Goal: Use online tool/utility: Utilize a website feature to perform a specific function

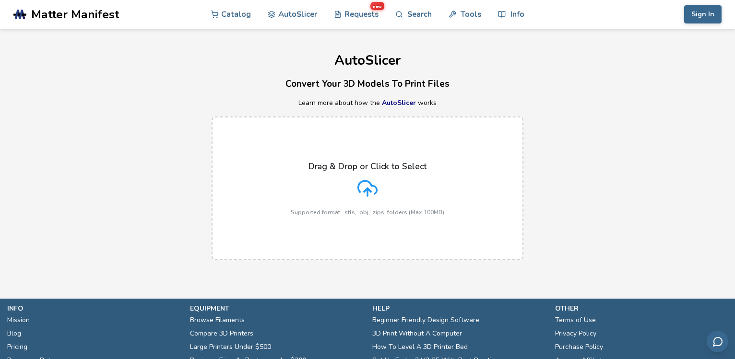
click at [365, 181] on icon at bounding box center [367, 188] width 20 height 20
click at [0, 0] on input "Drag & Drop or Click to Select Supported format: .stls, .obj, .zips, folders (M…" at bounding box center [0, 0] width 0 height 0
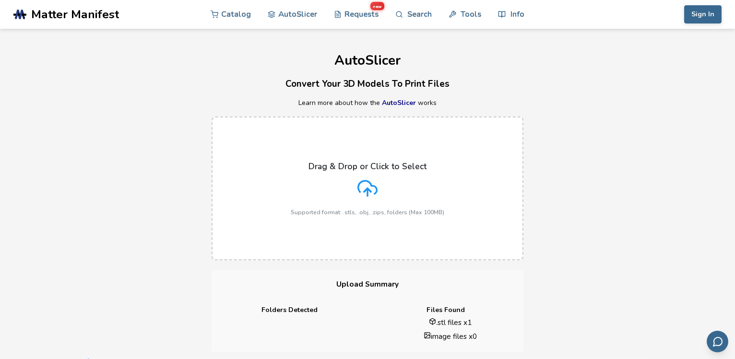
click at [373, 181] on icon at bounding box center [367, 187] width 19 height 13
click at [0, 0] on input "Drag & Drop or Click to Select Supported format: .stls, .obj, .zips, folders (M…" at bounding box center [0, 0] width 0 height 0
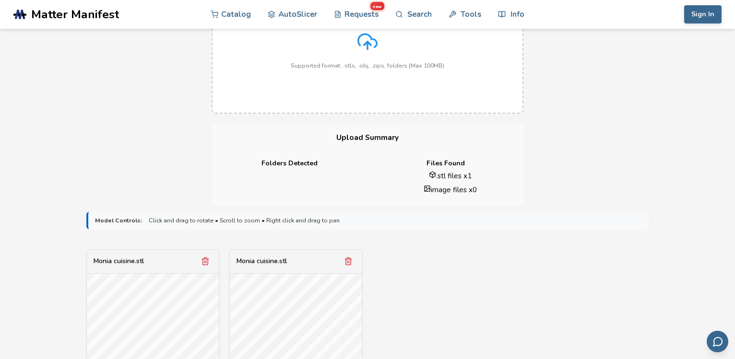
scroll to position [245, 0]
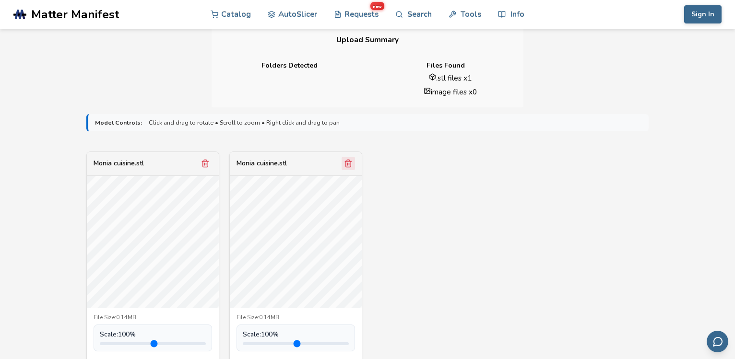
click at [348, 159] on icon "Remove model" at bounding box center [348, 163] width 9 height 9
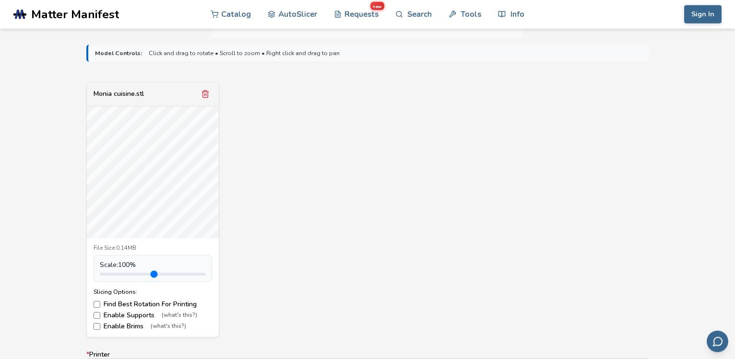
scroll to position [391, 0]
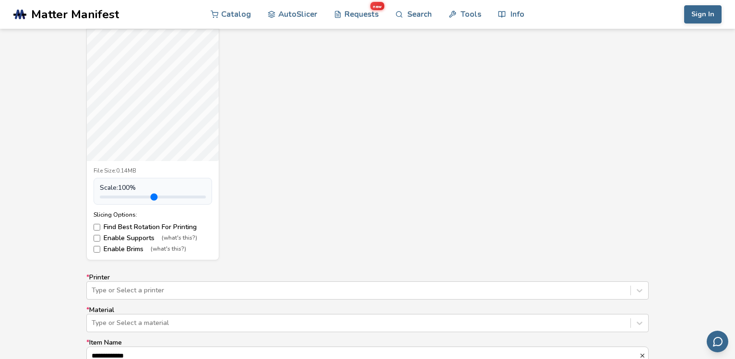
click at [140, 235] on label "Enable Supports (what's this?)" at bounding box center [153, 239] width 118 height 8
click at [129, 282] on div "Type or Select a printer" at bounding box center [367, 291] width 562 height 18
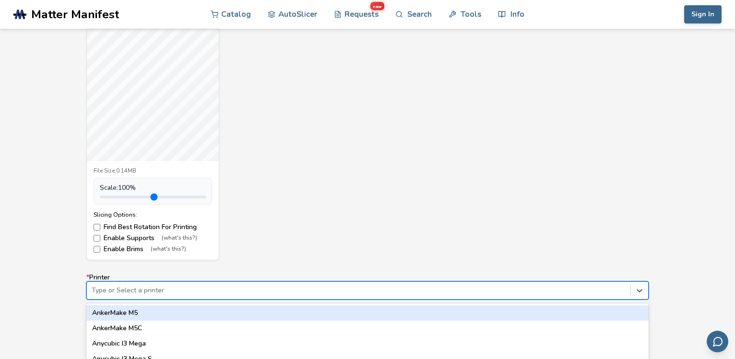
scroll to position [476, 0]
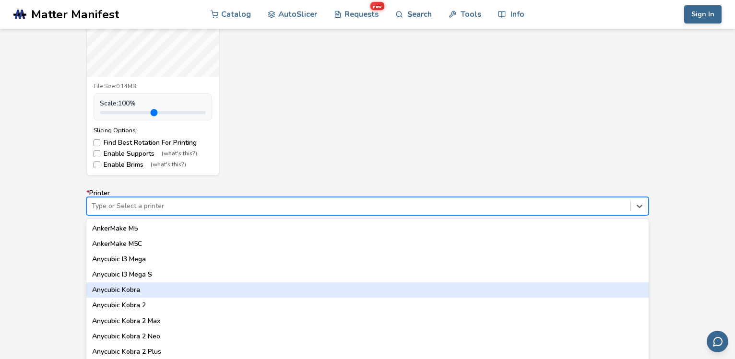
click at [130, 283] on div "Anycubic Kobra" at bounding box center [367, 290] width 562 height 15
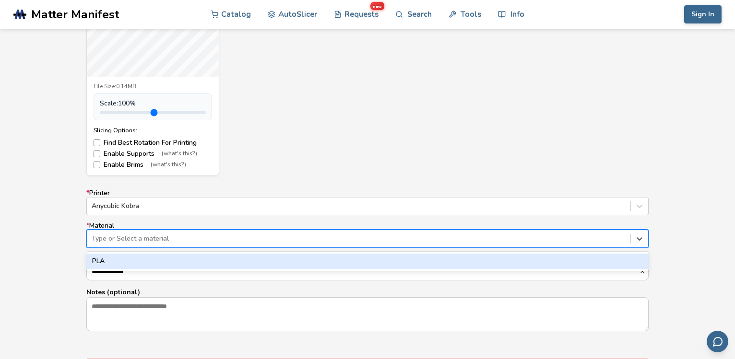
click at [165, 234] on div at bounding box center [359, 239] width 534 height 10
click at [106, 257] on div "PLA" at bounding box center [367, 261] width 562 height 15
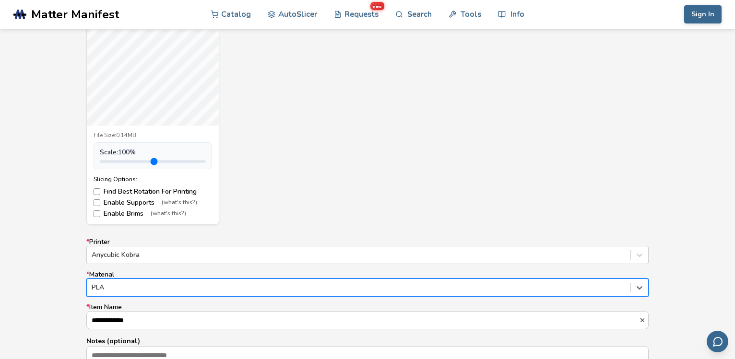
scroll to position [378, 0]
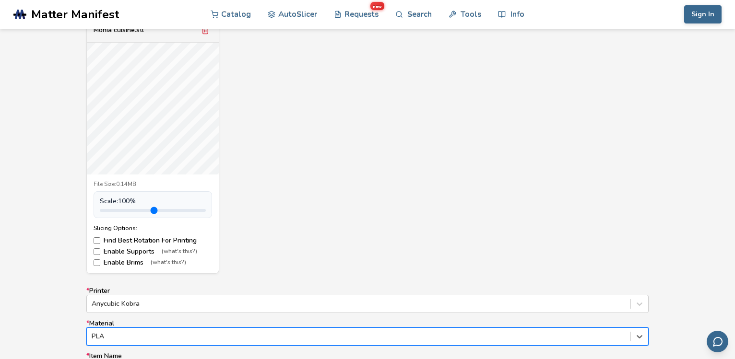
click at [123, 209] on input "range" at bounding box center [153, 210] width 106 height 3
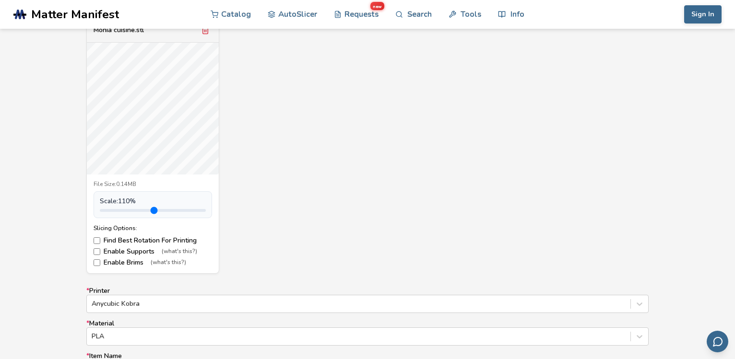
click at [123, 209] on input "range" at bounding box center [153, 210] width 106 height 3
click at [133, 198] on span "Scale: 110 %" at bounding box center [118, 202] width 36 height 8
click at [125, 198] on span "Scale: 110 %" at bounding box center [118, 202] width 36 height 8
type input "***"
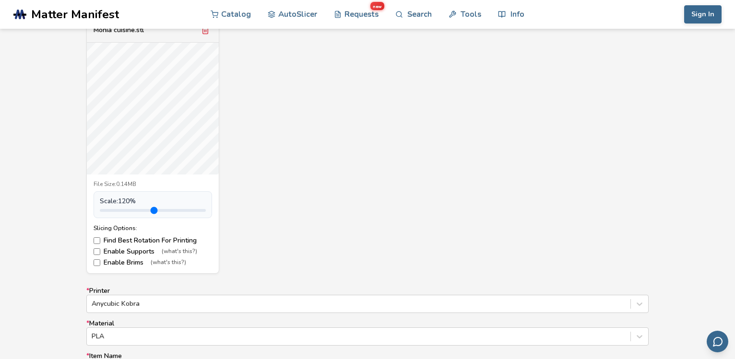
click at [126, 209] on input "range" at bounding box center [153, 210] width 106 height 3
click at [125, 209] on input "range" at bounding box center [153, 210] width 106 height 3
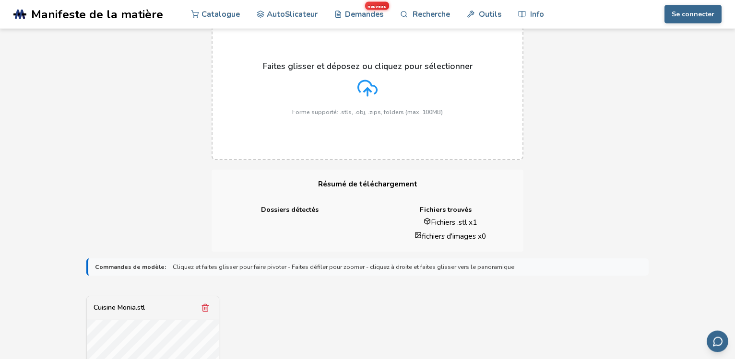
scroll to position [0, 0]
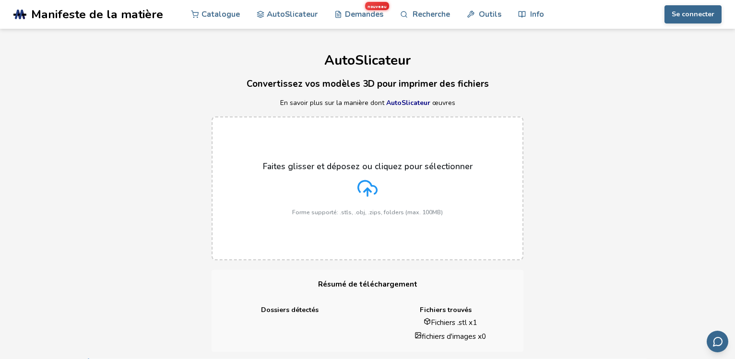
drag, startPoint x: 232, startPoint y: 269, endPoint x: 249, endPoint y: 194, distance: 76.7
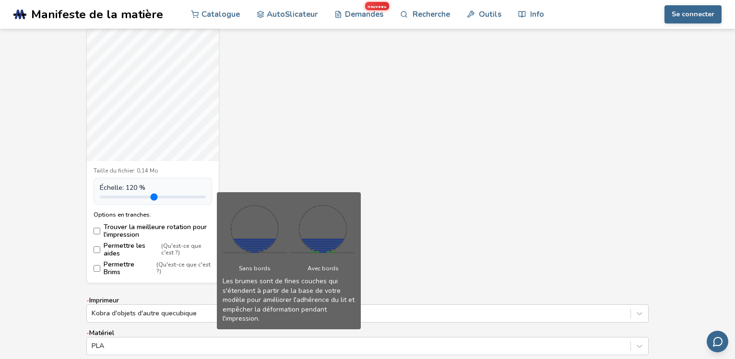
scroll to position [440, 0]
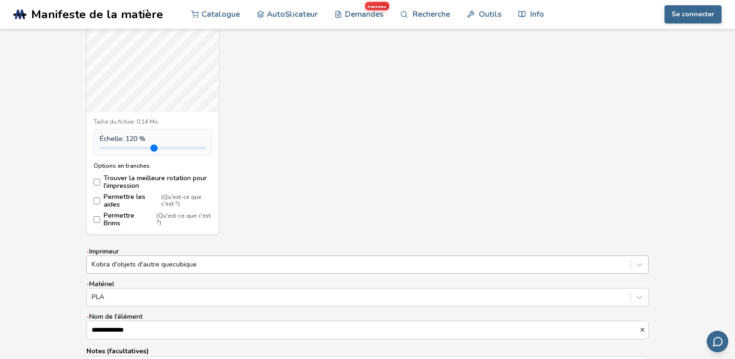
click at [195, 260] on div "Kobra d'objets d'autre quecubique" at bounding box center [367, 265] width 562 height 18
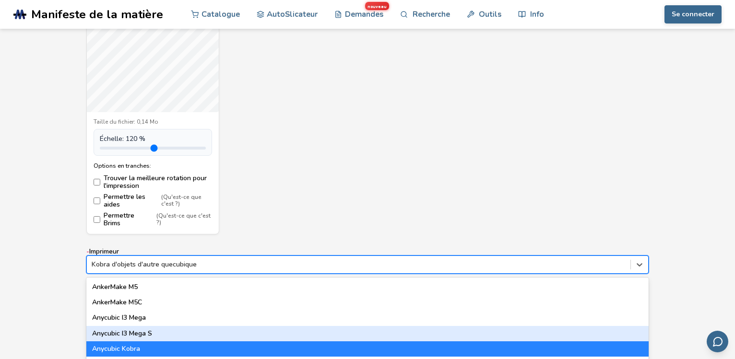
scroll to position [499, 0]
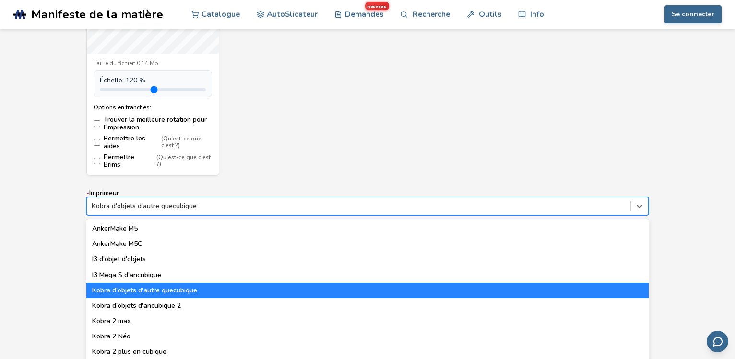
click at [187, 285] on div "Kobra d'objets d'autre quecubique" at bounding box center [367, 290] width 562 height 15
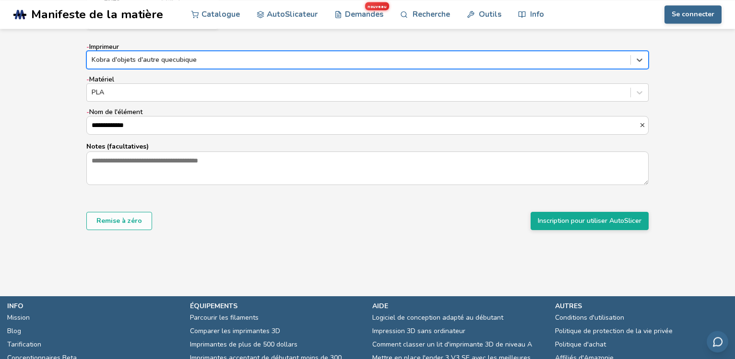
scroll to position [646, 0]
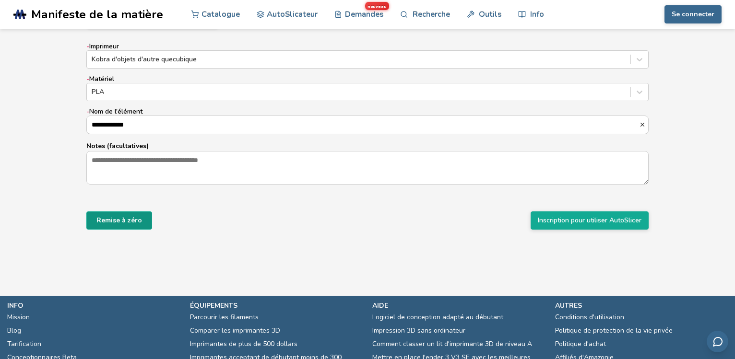
click at [127, 220] on button "Remise à zéro" at bounding box center [119, 221] width 66 height 18
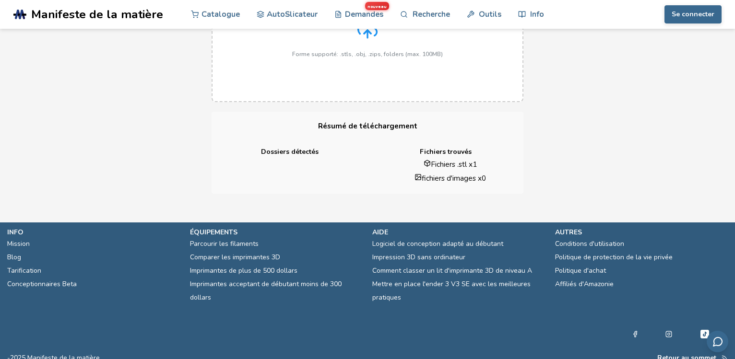
click at [451, 159] on li "Fichiers .stl x 1" at bounding box center [450, 164] width 133 height 10
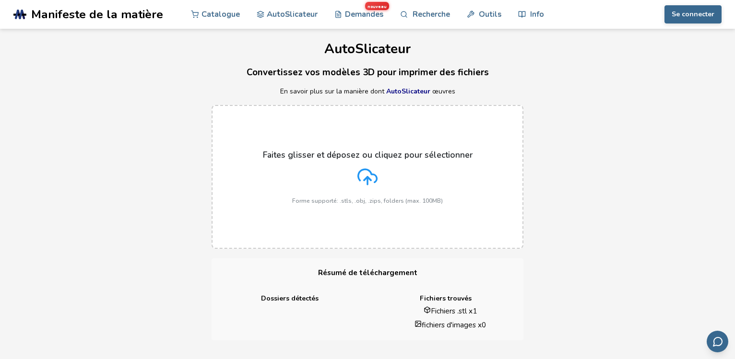
scroll to position [0, 0]
